Goal: Task Accomplishment & Management: Manage account settings

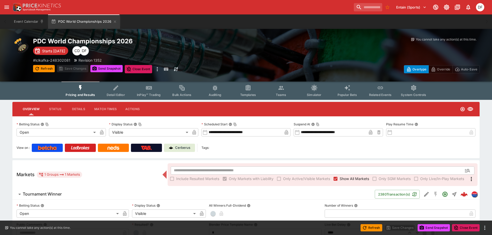
click at [57, 194] on h6 "Tournament Winner" at bounding box center [42, 194] width 39 height 5
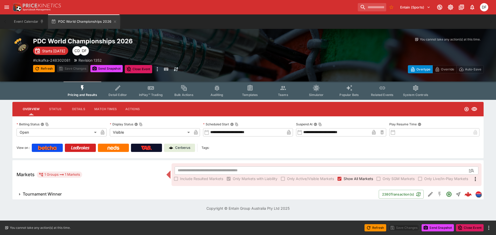
click at [181, 148] on p "Cerberus" at bounding box center [182, 147] width 15 height 5
click at [135, 109] on button "Actions" at bounding box center [132, 109] width 23 height 12
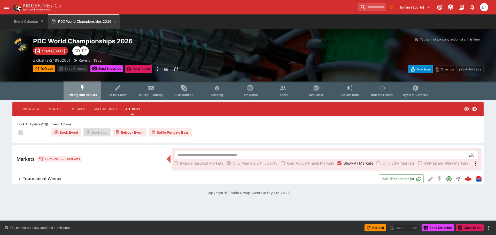
click at [79, 89] on button "Pricing and Results" at bounding box center [83, 91] width 38 height 18
click at [36, 110] on button "Overview" at bounding box center [31, 109] width 25 height 12
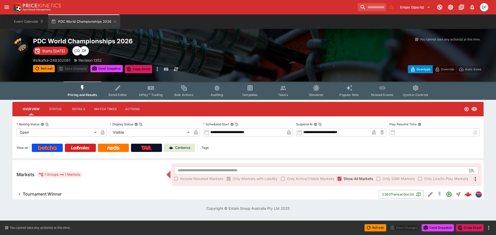
click at [138, 106] on button "Actions" at bounding box center [132, 109] width 23 height 12
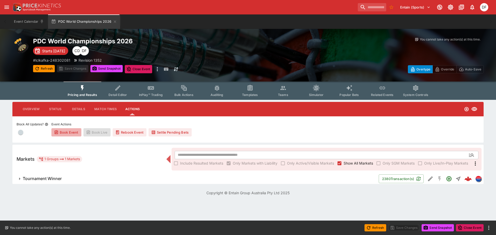
click at [72, 131] on button "Book Event" at bounding box center [66, 132] width 30 height 8
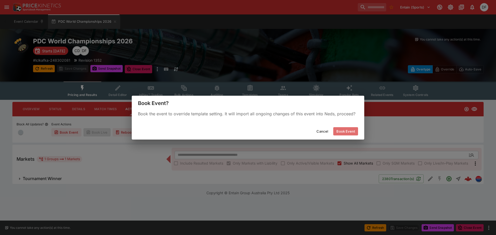
click at [346, 131] on button "Book Event" at bounding box center [345, 131] width 25 height 8
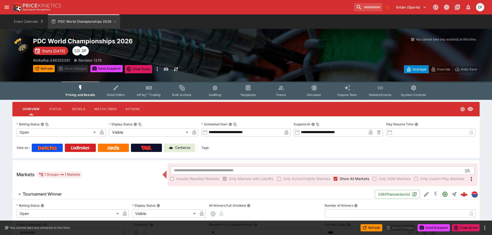
click at [126, 108] on button "Actions" at bounding box center [132, 109] width 23 height 12
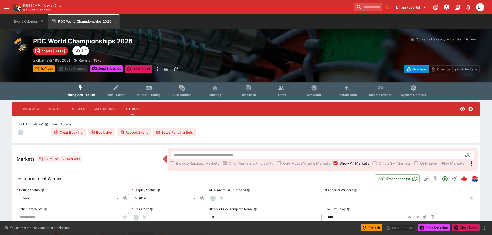
click at [33, 107] on button "Overview" at bounding box center [31, 109] width 25 height 12
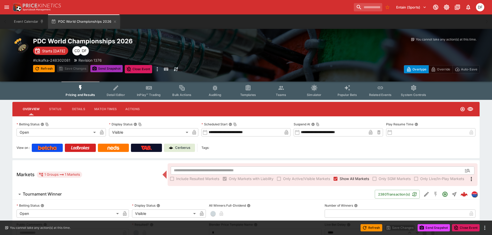
click at [106, 68] on button "Send Snapshot" at bounding box center [106, 68] width 32 height 7
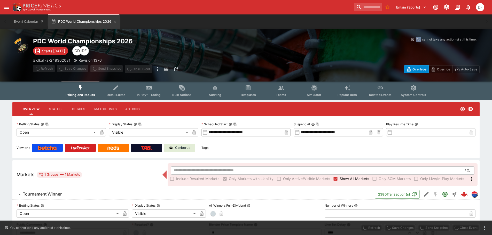
click at [107, 68] on span "Send Snapshot" at bounding box center [106, 69] width 32 height 8
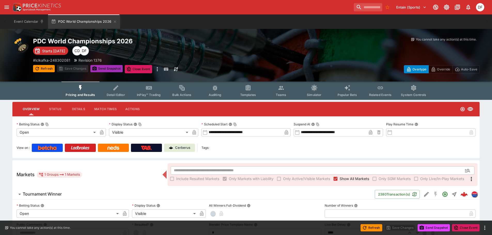
click at [107, 68] on button "Send Snapshot" at bounding box center [106, 68] width 32 height 7
click at [181, 151] on link "Cerberus" at bounding box center [179, 148] width 31 height 8
click at [426, 194] on icon "Edit Detail" at bounding box center [426, 194] width 5 height 5
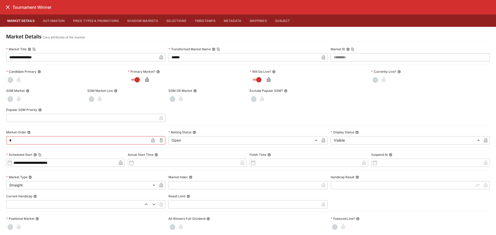
click at [9, 9] on icon "close" at bounding box center [8, 7] width 6 height 6
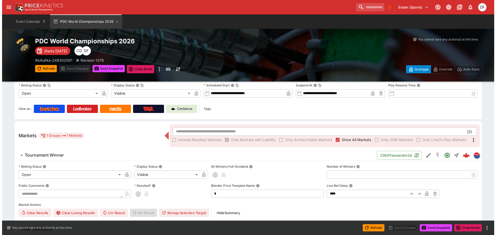
scroll to position [52, 0]
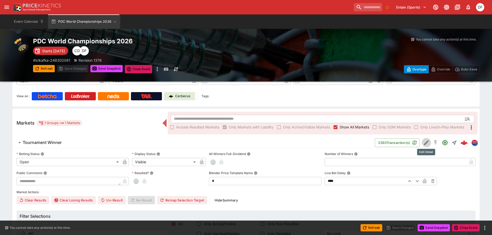
click at [423, 142] on icon "Edit Detail" at bounding box center [426, 143] width 6 height 6
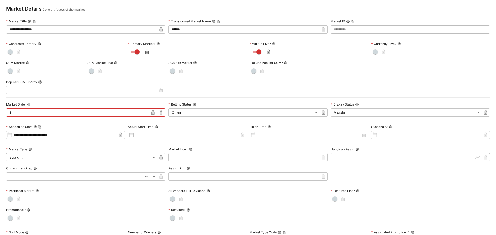
scroll to position [0, 0]
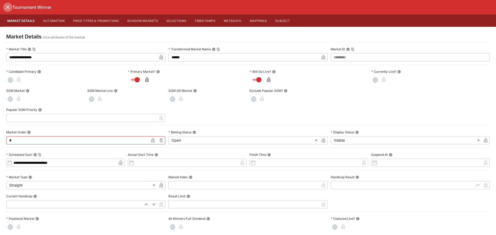
click at [10, 10] on icon "close" at bounding box center [8, 7] width 6 height 6
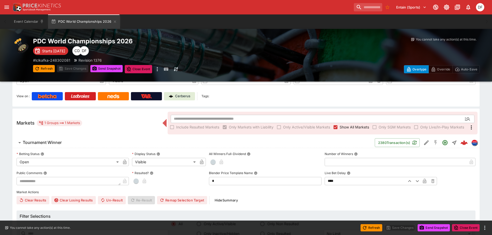
click at [5, 7] on icon "open drawer" at bounding box center [6, 7] width 5 height 3
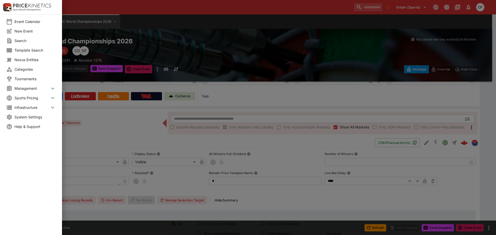
click at [32, 51] on span "Template Search" at bounding box center [34, 50] width 41 height 5
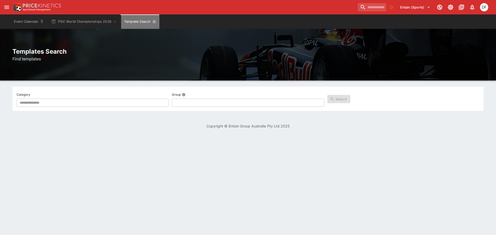
click at [153, 21] on icon "Template Search" at bounding box center [154, 22] width 4 height 4
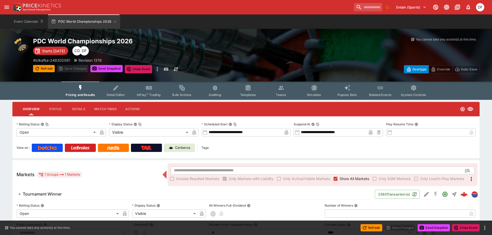
click at [5, 6] on icon "open drawer" at bounding box center [6, 7] width 5 height 3
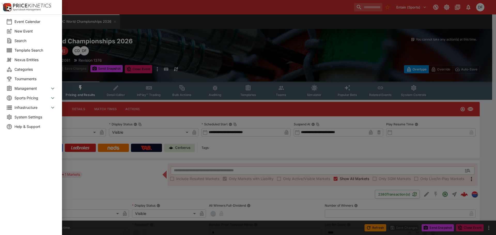
click at [38, 89] on span "Management" at bounding box center [31, 88] width 35 height 5
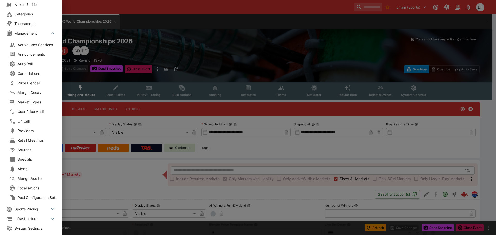
scroll to position [69, 0]
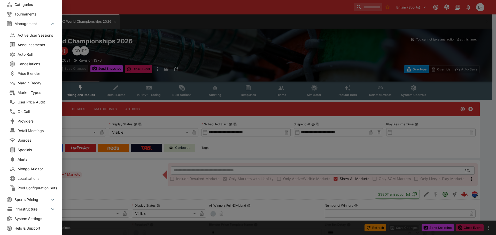
click at [36, 93] on li "Market Types" at bounding box center [34, 93] width 62 height 10
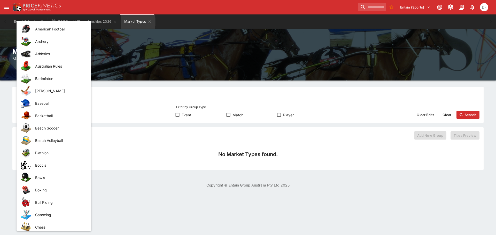
click at [86, 114] on body "Entain (Sports) 0 DF Event Calendar PDC World Championships 2026 Market Types W…" at bounding box center [248, 97] width 496 height 194
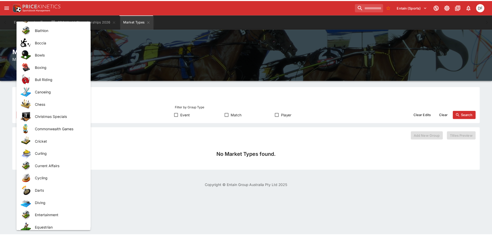
scroll to position [129, 0]
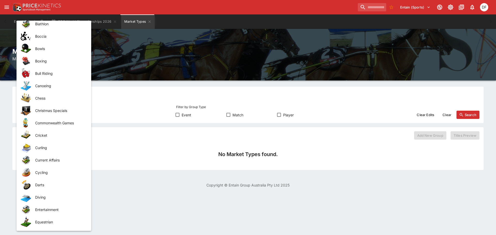
click at [46, 184] on span "Darts" at bounding box center [59, 184] width 48 height 5
type input "*****"
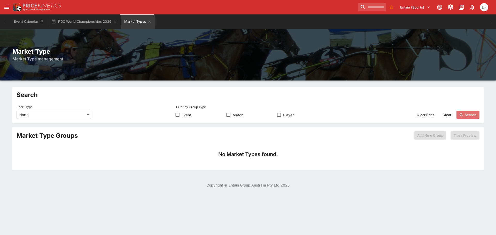
click at [475, 114] on button "Search" at bounding box center [467, 115] width 23 height 8
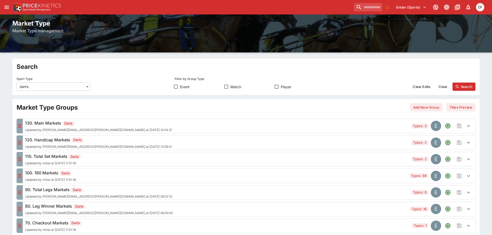
scroll to position [52, 0]
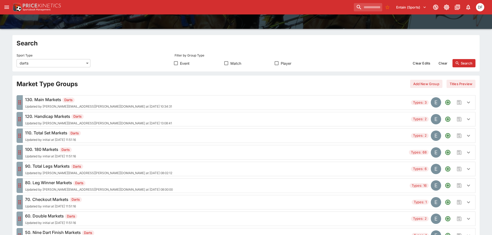
click at [52, 106] on span "Updated by david.foster@ladbrokes.com.au at 2025-09-26 10:34:31" at bounding box center [98, 107] width 147 height 4
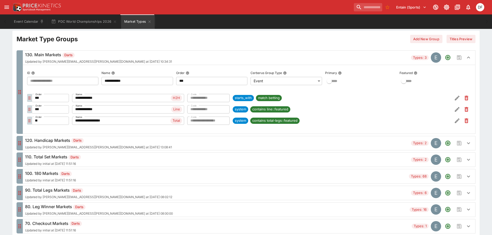
scroll to position [129, 0]
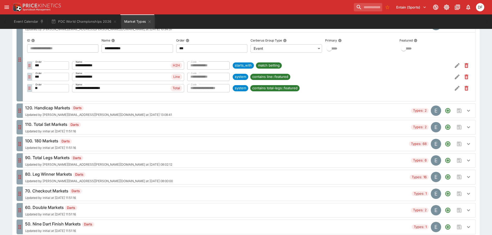
click at [106, 112] on div "120. Handicap Markets Darts Updated by david.foster@ladbrokes.com.au at 2025-09…" at bounding box center [98, 111] width 147 height 12
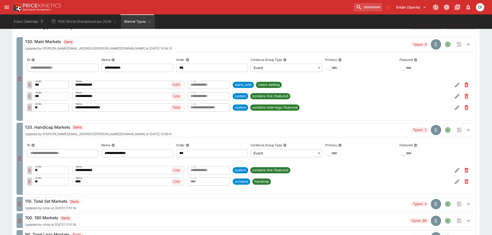
scroll to position [103, 0]
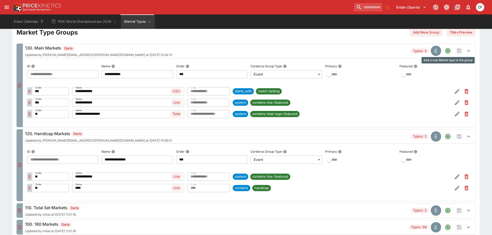
click at [452, 51] on button "Add a new Market type to the group" at bounding box center [447, 50] width 9 height 9
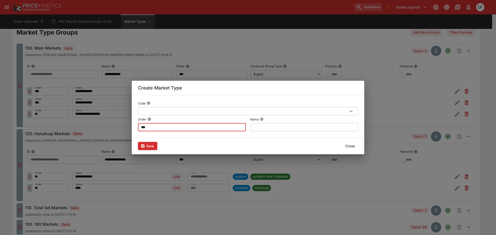
drag, startPoint x: 155, startPoint y: 129, endPoint x: 129, endPoint y: 128, distance: 26.6
click at [129, 128] on div "Create Market Type Code ​ Order *** ​ Name ​ Save Close" at bounding box center [248, 117] width 496 height 235
type input "**"
click at [165, 109] on input "text" at bounding box center [239, 111] width 203 height 8
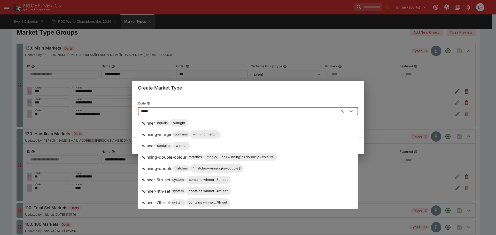
type input "******"
click at [159, 134] on span "contains" at bounding box center [164, 134] width 18 height 5
type input "***"
type input "******"
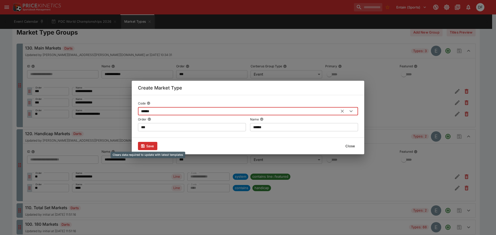
type input "******"
click at [148, 145] on button "Save" at bounding box center [147, 146] width 19 height 8
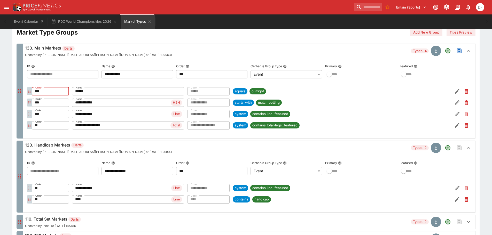
drag, startPoint x: 47, startPoint y: 94, endPoint x: 18, endPoint y: 92, distance: 28.5
click at [18, 92] on div "**********" at bounding box center [246, 91] width 459 height 95
type input "**"
click at [459, 50] on icon "Save changes to the Market Type group" at bounding box center [459, 51] width 5 height 5
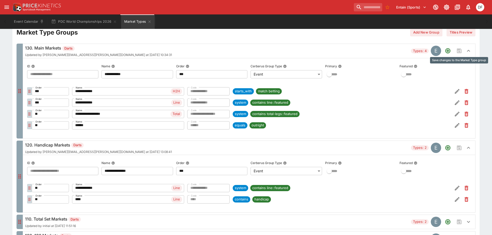
scroll to position [0, 0]
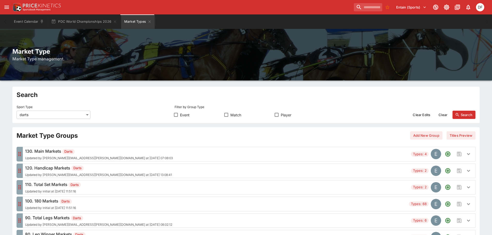
click at [116, 155] on div "130. Main Markets Darts Updated by david.foster@ladbrokes.com.au at 2025-09-29 …" at bounding box center [99, 154] width 148 height 12
